Goal: Information Seeking & Learning: Learn about a topic

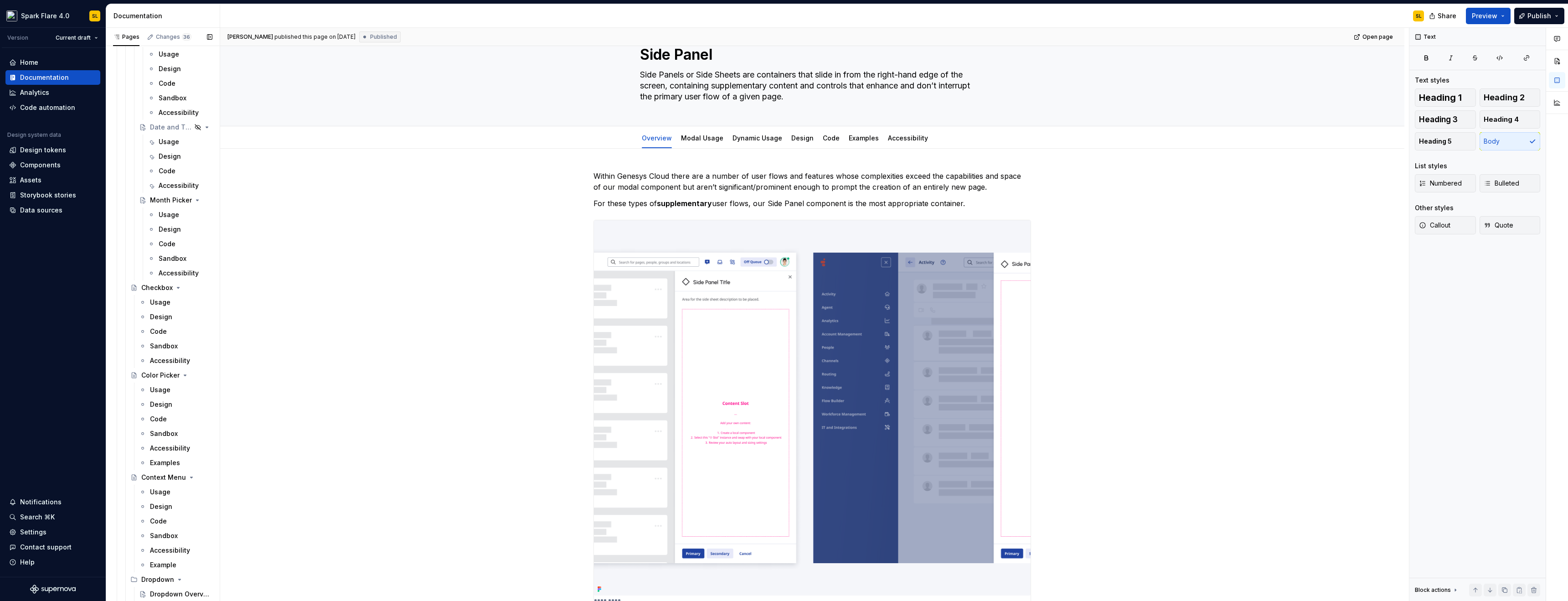
scroll to position [1774, 0]
click at [164, 108] on div "Usage" at bounding box center [169, 108] width 21 height 9
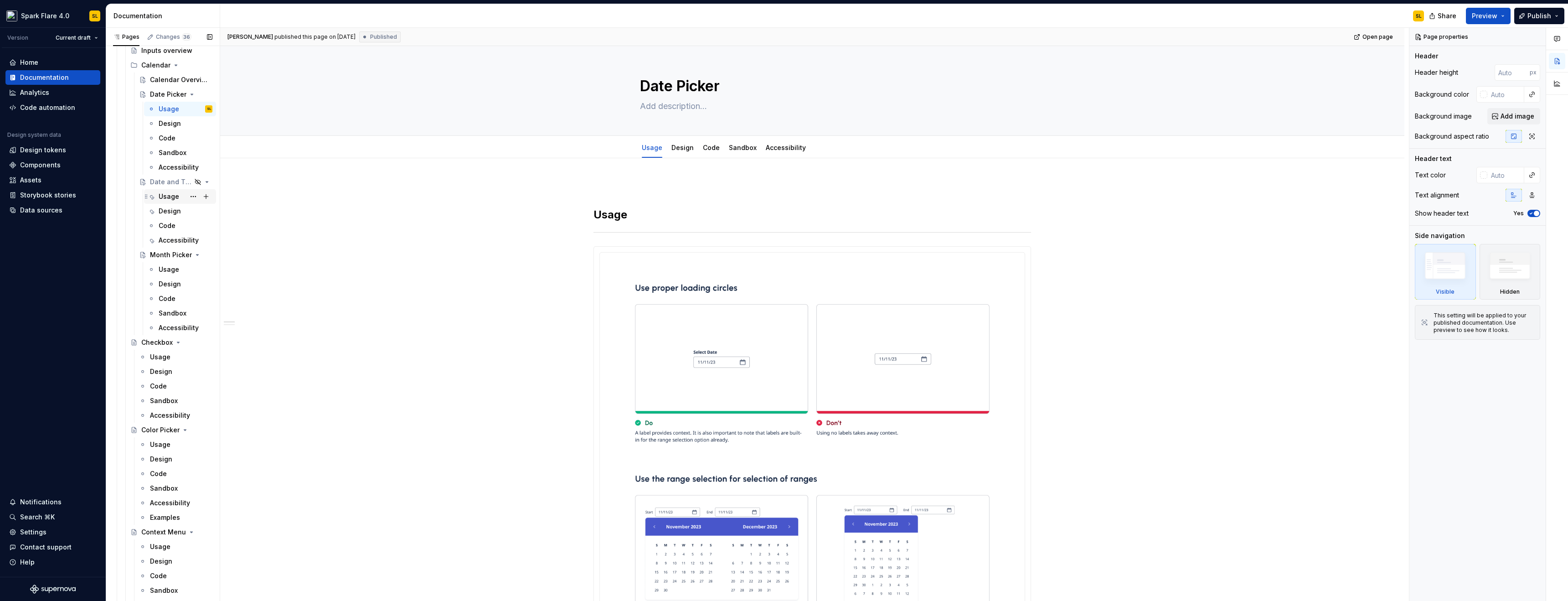
click at [164, 197] on div "Usage" at bounding box center [169, 196] width 21 height 9
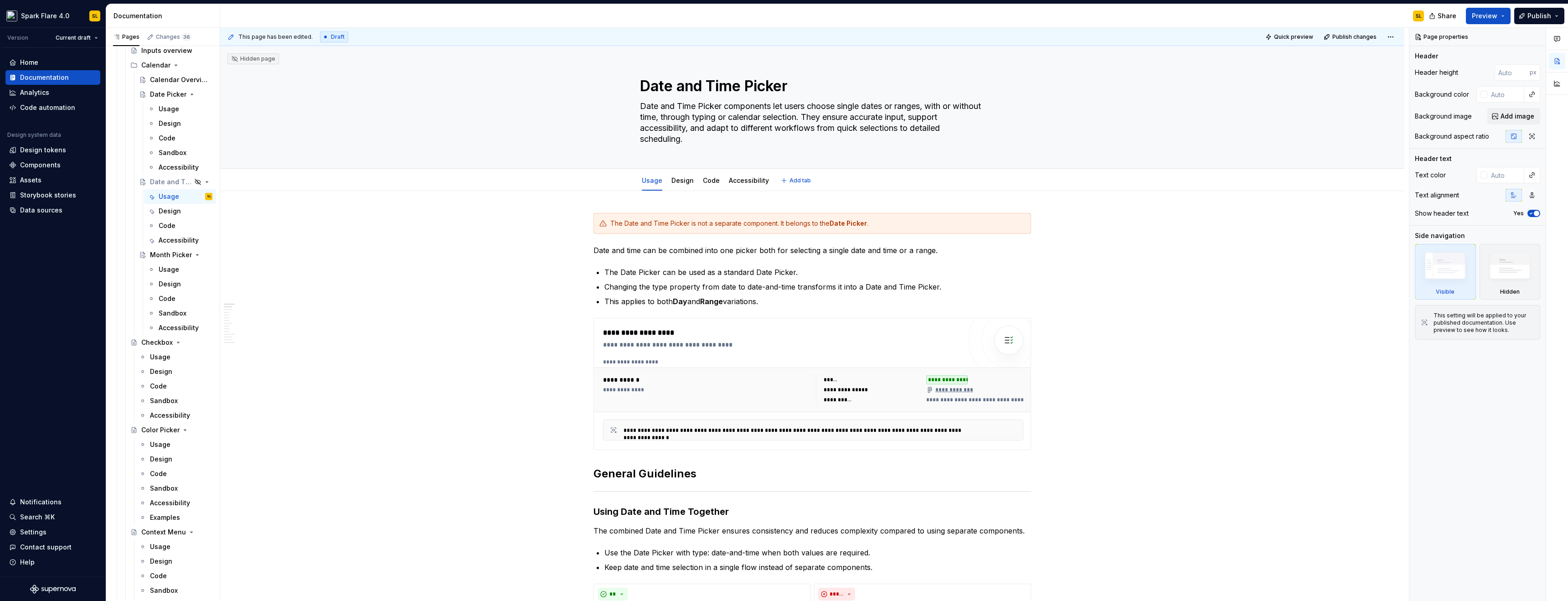
click at [685, 185] on div "Design" at bounding box center [682, 181] width 23 height 11
click at [680, 178] on link "Design" at bounding box center [682, 180] width 23 height 8
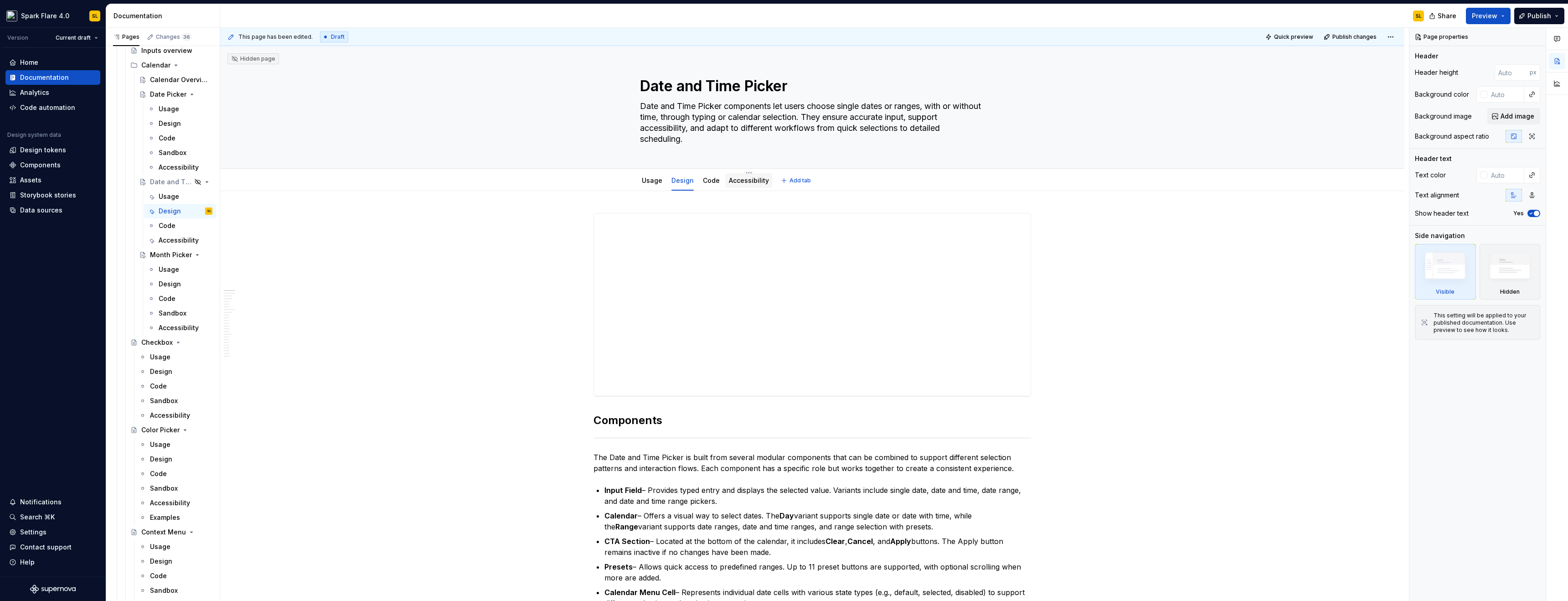
click at [739, 180] on link "Accessibility" at bounding box center [749, 180] width 40 height 8
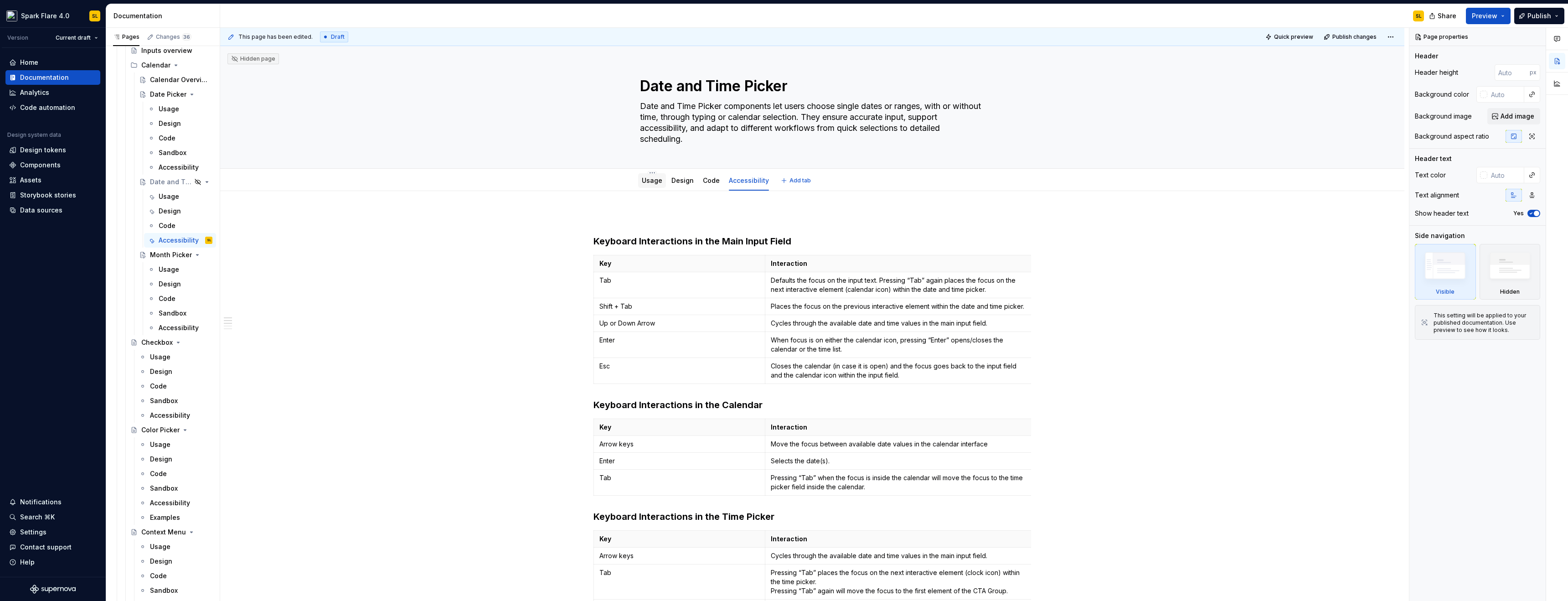
click at [654, 178] on link "Usage" at bounding box center [652, 180] width 21 height 8
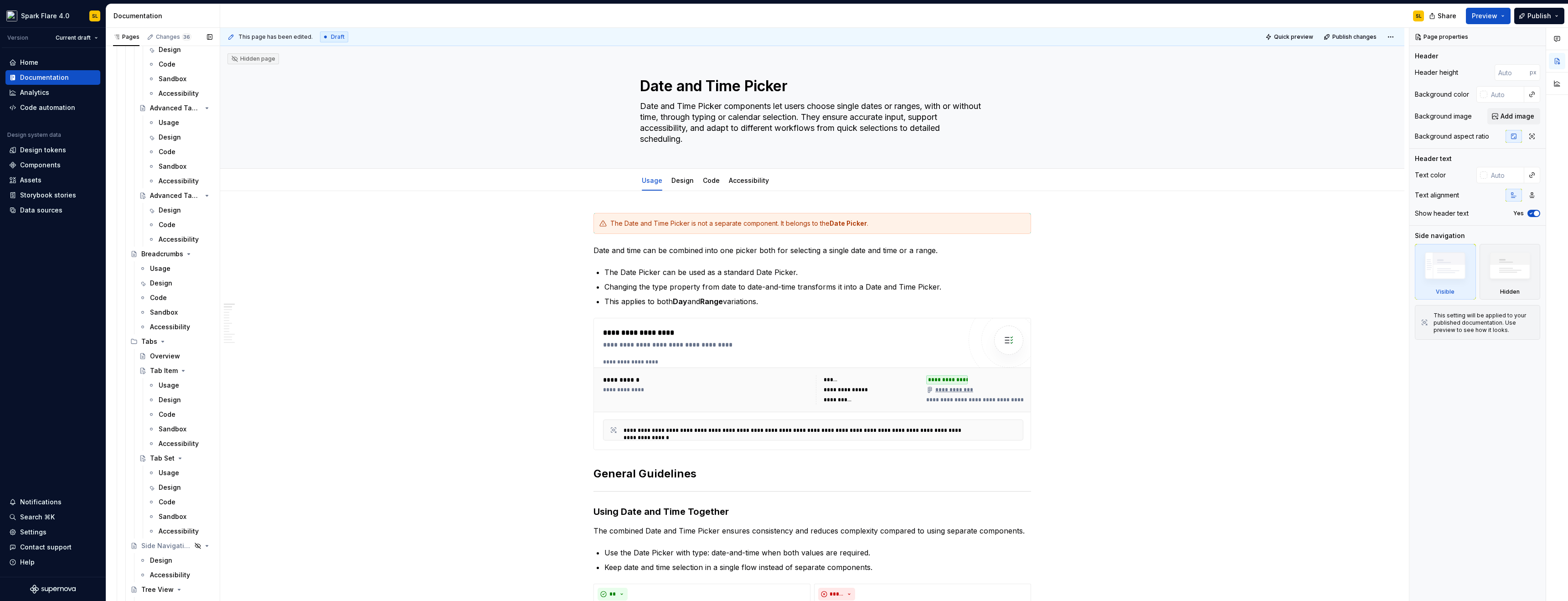
scroll to position [6544, 0]
click at [157, 314] on div "Usage" at bounding box center [160, 314] width 21 height 9
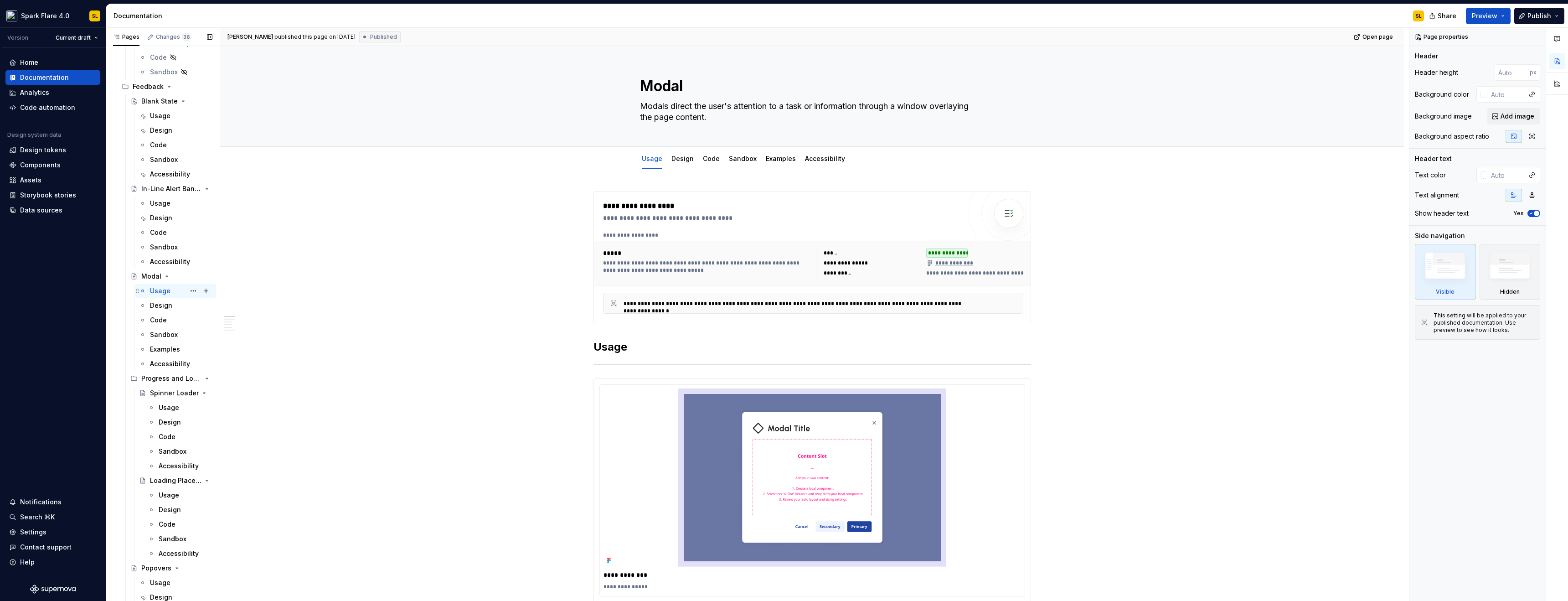
scroll to position [6914, 0]
type textarea "*"
